Goal: Navigation & Orientation: Understand site structure

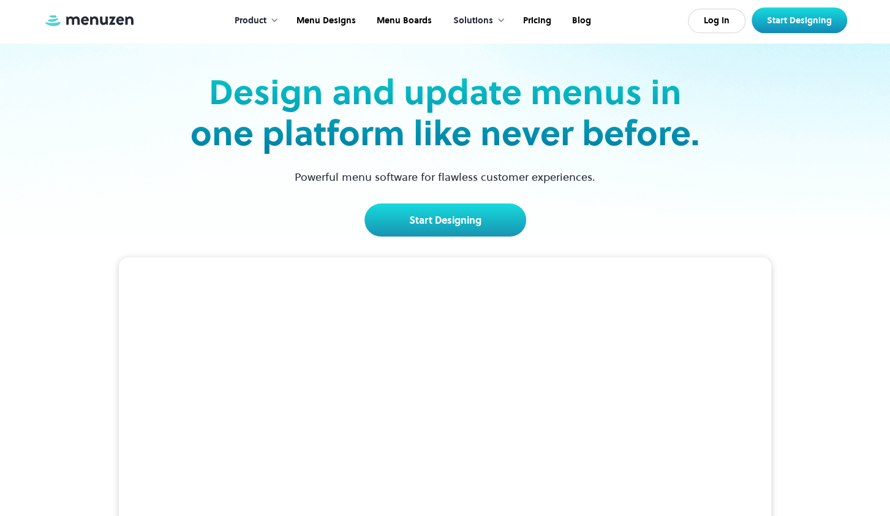
scroll to position [64, 0]
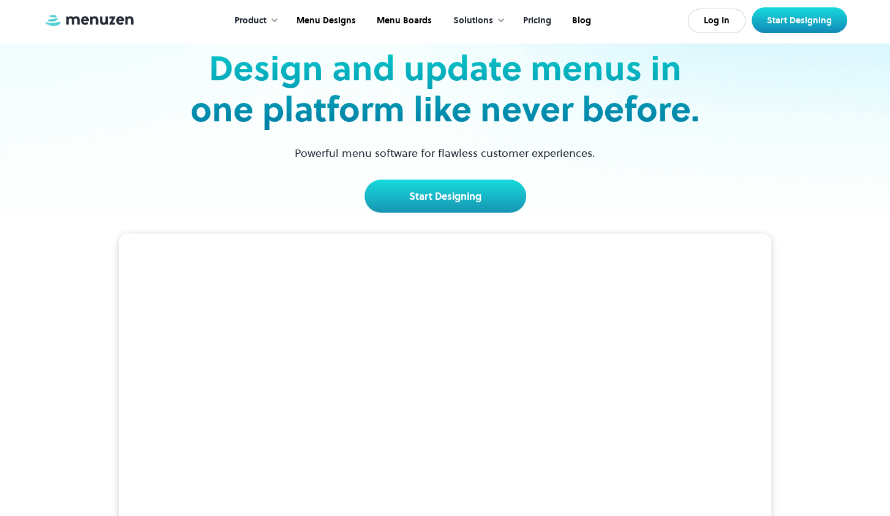
click at [542, 31] on link "Pricing" at bounding box center [535, 21] width 49 height 38
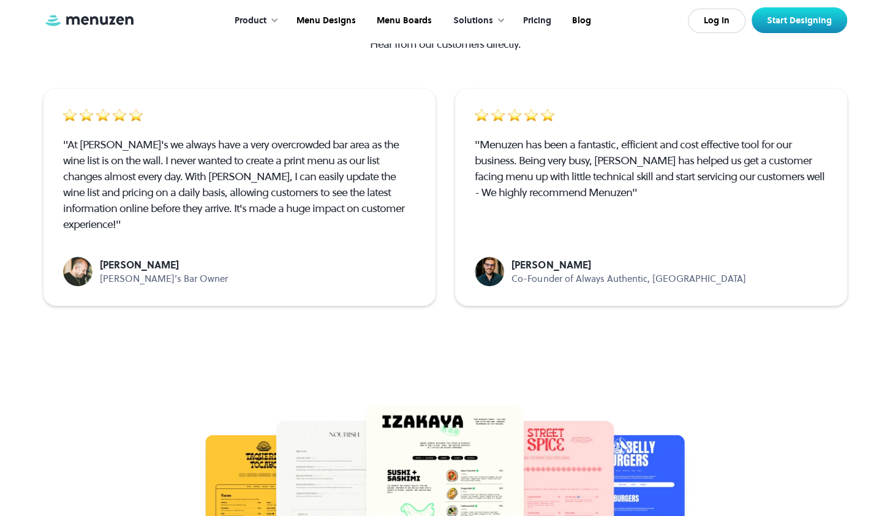
scroll to position [2281, 0]
click at [272, 19] on div "Product" at bounding box center [253, 21] width 62 height 38
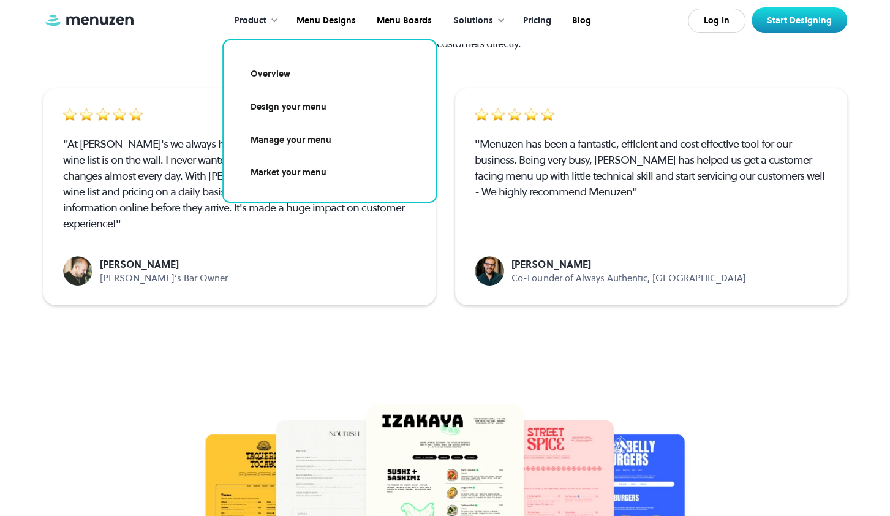
click at [322, 108] on link "Design your menu" at bounding box center [329, 107] width 183 height 28
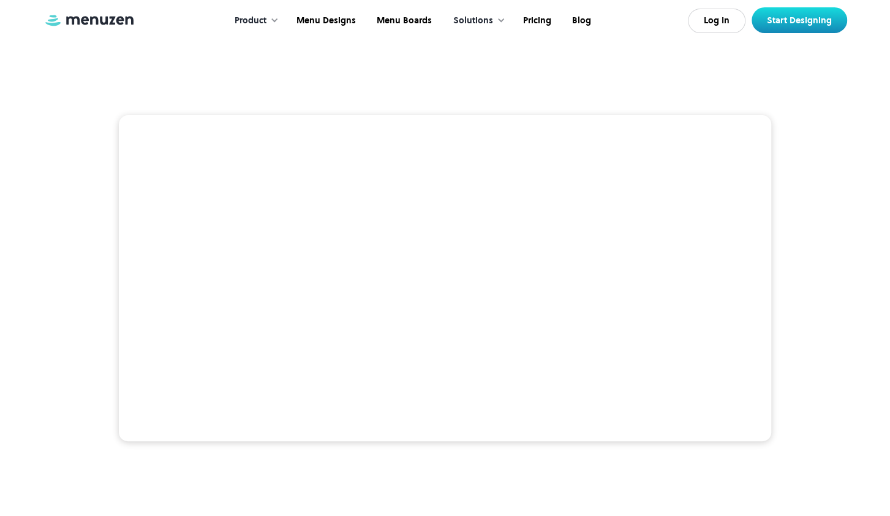
click at [263, 21] on div "Product" at bounding box center [251, 20] width 32 height 13
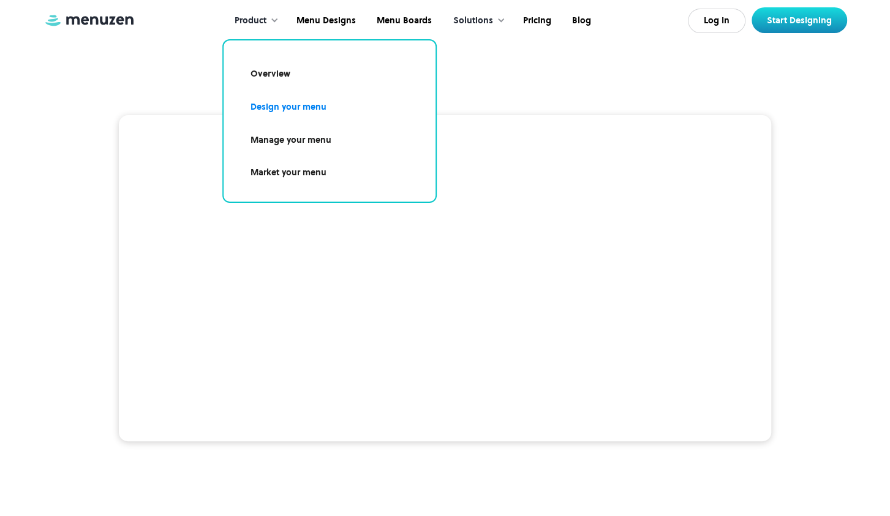
click at [295, 140] on link "Manage your menu" at bounding box center [329, 140] width 183 height 28
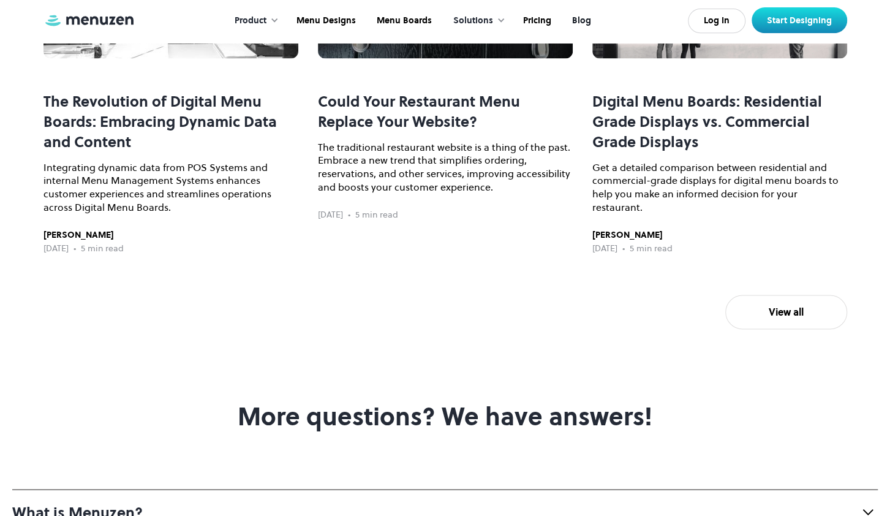
scroll to position [3694, 0]
